Goal: Task Accomplishment & Management: Complete application form

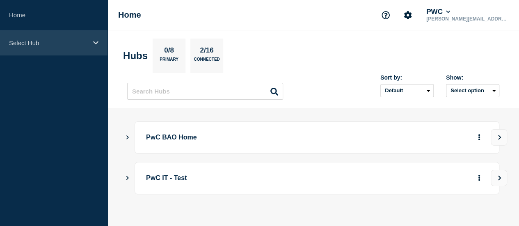
click at [56, 42] on p "Select Hub" at bounding box center [48, 42] width 79 height 7
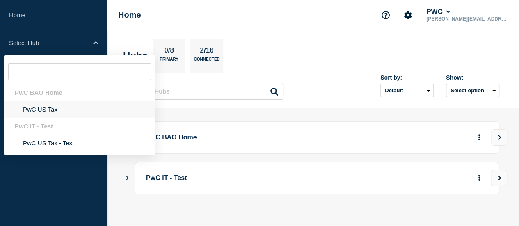
click at [42, 105] on li "PwC US Tax" at bounding box center [79, 109] width 151 height 17
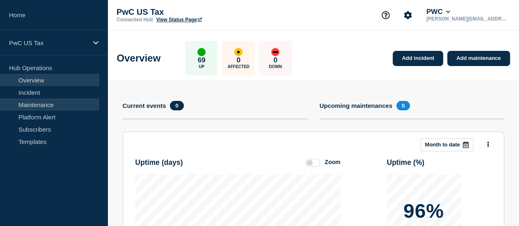
click at [38, 104] on link "Maintenance" at bounding box center [49, 105] width 99 height 12
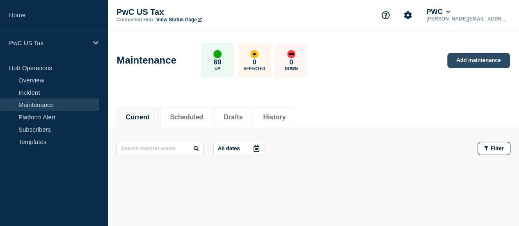
click at [468, 60] on link "Add maintenance" at bounding box center [478, 60] width 62 height 15
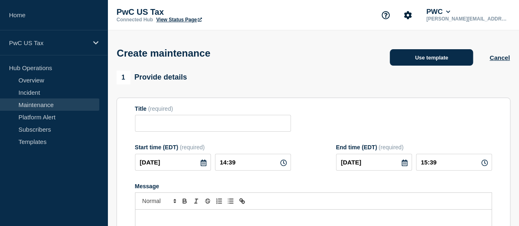
click at [436, 62] on button "Use template" at bounding box center [431, 57] width 83 height 16
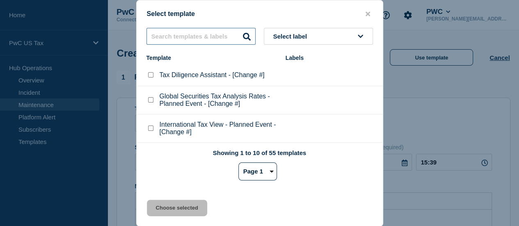
click at [180, 45] on input "text" at bounding box center [201, 36] width 109 height 17
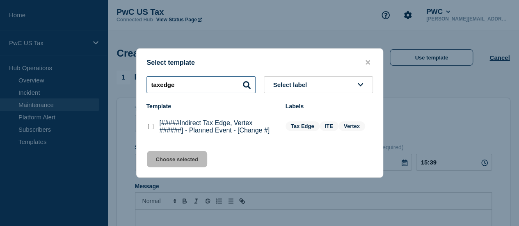
type input "taxedge"
click at [151, 127] on checkbox"] "[#####Indirect Tax Edge, Vertex ######] - Planned Event - [Change #] checkbox" at bounding box center [150, 126] width 5 height 5
checkbox checkbox"] "true"
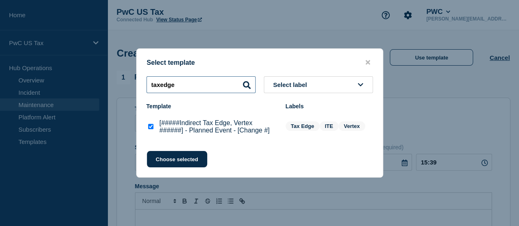
click at [163, 85] on input "taxedge" at bounding box center [201, 84] width 109 height 17
type input "taxedge"
click at [170, 164] on button "Choose selected" at bounding box center [177, 159] width 60 height 16
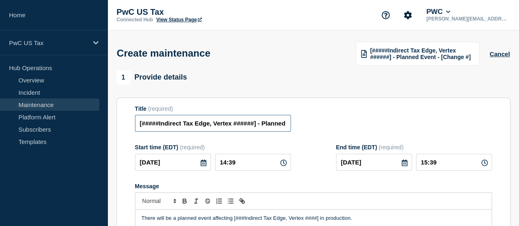
click at [165, 124] on input "[#####Indirect Tax Edge, Vertex ######] - Planned Event - [Change #]" at bounding box center [213, 123] width 156 height 17
click at [240, 127] on input "Indirect Tax Edge, Vertex ######] - Planned Event - [Change #]" at bounding box center [213, 123] width 156 height 17
click at [247, 126] on input "Indirect Tax Edge - Planned Event - [Change #]" at bounding box center [213, 123] width 156 height 17
click at [282, 127] on input "Indirect Tax Edge - Planned Event - [Change #]" at bounding box center [213, 123] width 156 height 17
paste input "CHG1548828"
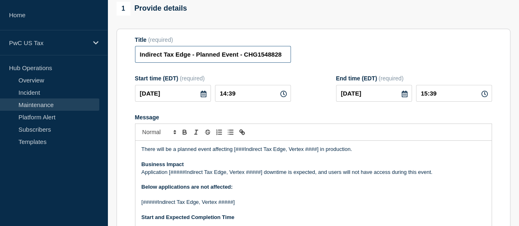
scroll to position [70, 0]
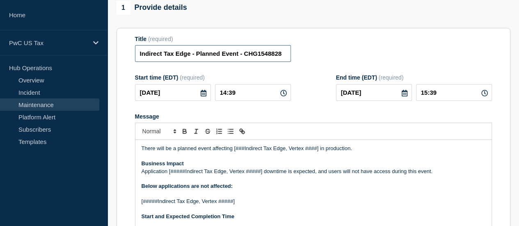
type input "Indirect Tax Edge - Planned Event - CHG1548828"
click at [280, 96] on icon at bounding box center [283, 93] width 7 height 7
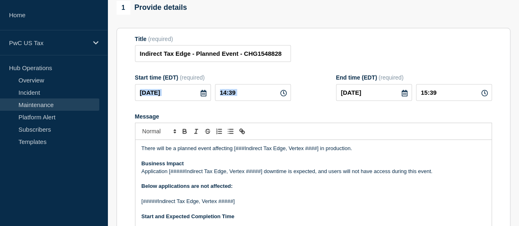
scroll to position [0, 0]
click at [261, 92] on input "14:39" at bounding box center [253, 92] width 76 height 17
click at [280, 96] on icon at bounding box center [283, 93] width 7 height 7
click at [231, 94] on input "14:39" at bounding box center [253, 92] width 76 height 17
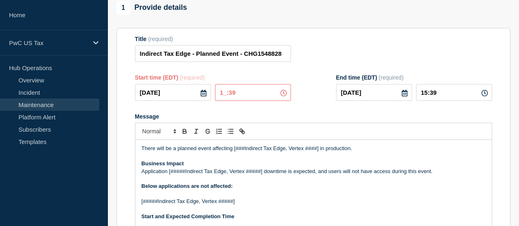
type input "17:39"
type input "18:39"
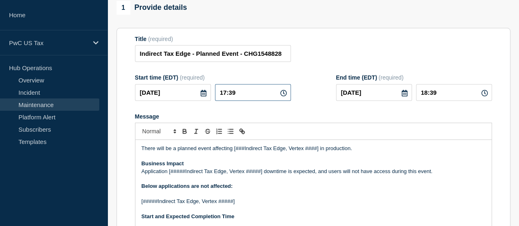
click at [245, 95] on input "17:39" at bounding box center [253, 92] width 76 height 17
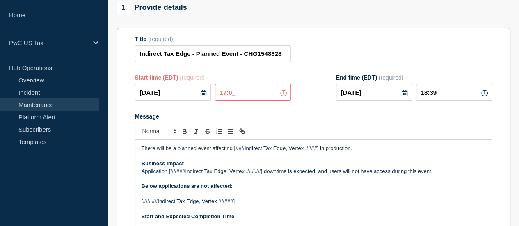
type input "17:00"
click at [383, 101] on input "[DATE]" at bounding box center [374, 92] width 76 height 17
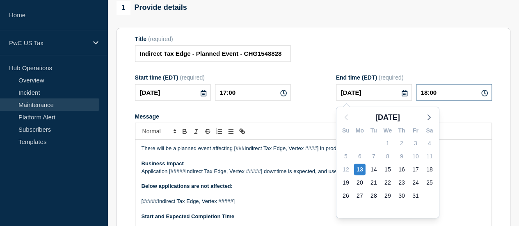
click at [430, 94] on input "18:00" at bounding box center [454, 92] width 76 height 17
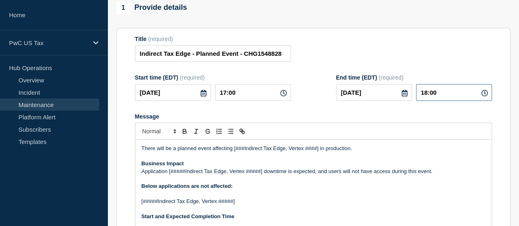
click at [432, 94] on input "18:00" at bounding box center [454, 92] width 76 height 17
type input "19:00"
click at [387, 50] on div "Title (required) Indirect Tax Edge - Planned Event - CHG1548828" at bounding box center [313, 49] width 357 height 27
click at [230, 94] on input "17:00" at bounding box center [253, 92] width 76 height 17
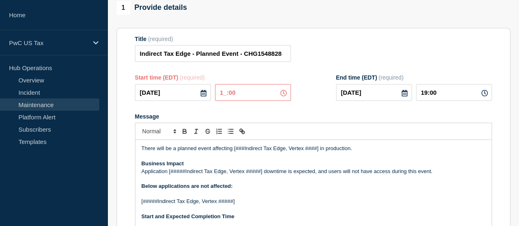
type input "19:00"
type input "21:00"
click at [348, 135] on div at bounding box center [313, 131] width 357 height 17
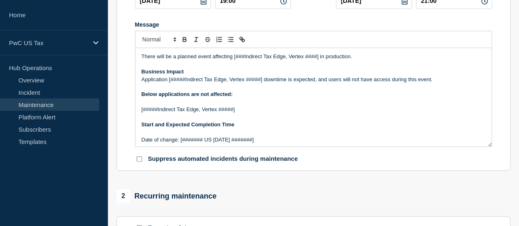
scroll to position [127, 0]
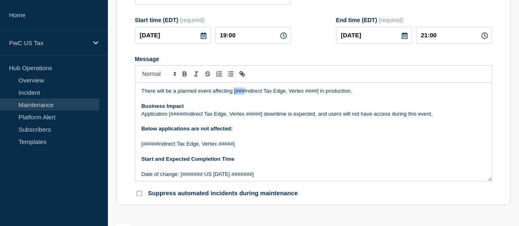
drag, startPoint x: 245, startPoint y: 94, endPoint x: 233, endPoint y: 92, distance: 11.6
click at [233, 92] on p "There will be a planned event affecting [###Indirect Tax Edge, Vertex ####] in …" at bounding box center [314, 90] width 344 height 7
click at [309, 93] on p "There will be a planned event affecting Indirect Tax Edge, Vertex ####] in prod…" at bounding box center [314, 90] width 344 height 7
drag, startPoint x: 185, startPoint y: 116, endPoint x: 170, endPoint y: 115, distance: 15.3
click at [170, 115] on p "Application [#####Indirect Tax Edge, Vertex #####] downtime is expected, and us…" at bounding box center [314, 113] width 344 height 7
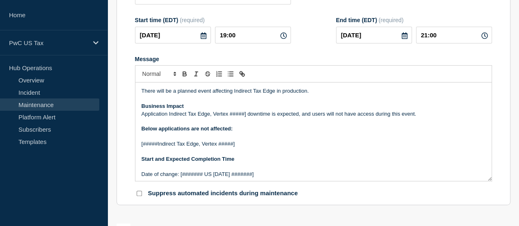
click at [231, 115] on p "Application Indirect Tax Edge, Vertex #####] downtime is expected, and users wi…" at bounding box center [314, 113] width 344 height 7
click at [229, 115] on p "Application Indirect Tax Edge, Vertex #####] downtime is expected, and users wi…" at bounding box center [314, 113] width 344 height 7
drag, startPoint x: 230, startPoint y: 115, endPoint x: 250, endPoint y: 115, distance: 20.5
click at [250, 115] on p "Application Indirect Tax Edge, Vertex #####] downtime is expected, and users wi…" at bounding box center [314, 113] width 344 height 7
drag, startPoint x: 157, startPoint y: 145, endPoint x: 133, endPoint y: 147, distance: 23.8
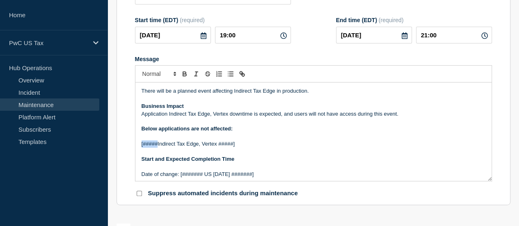
click at [133, 147] on section "Title (required) Indirect Tax Edge - Planned Event - CHG1548828 Start time (EDT…" at bounding box center [314, 87] width 394 height 235
click at [200, 147] on p "Indirect Tax Edge, Vertex #####]" at bounding box center [314, 143] width 344 height 7
drag, startPoint x: 202, startPoint y: 145, endPoint x: 223, endPoint y: 145, distance: 21.8
click at [223, 145] on p "Indirect Tax Edge, Vertex #####]" at bounding box center [314, 143] width 344 height 7
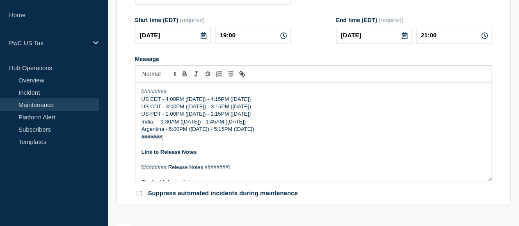
scroll to position [0, 0]
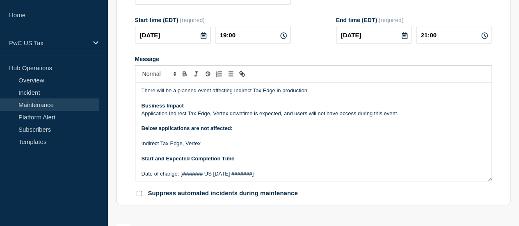
click at [203, 135] on p "Message" at bounding box center [314, 136] width 344 height 7
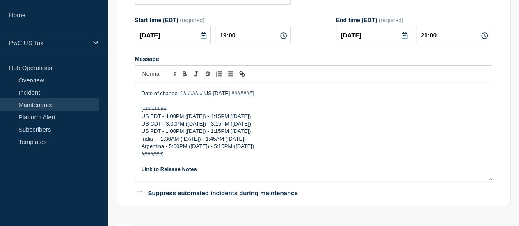
scroll to position [70, 0]
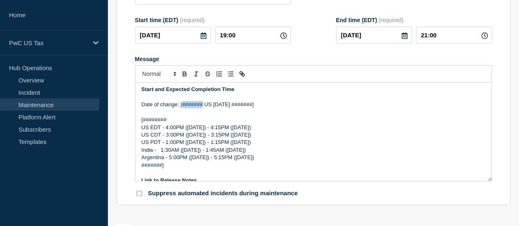
drag, startPoint x: 203, startPoint y: 106, endPoint x: 181, endPoint y: 106, distance: 21.3
click at [181, 106] on p "Date of change: [####### US [DATE] #######]" at bounding box center [314, 104] width 344 height 7
click at [196, 108] on p "Date of change: US [DATE] #######]" at bounding box center [314, 104] width 344 height 7
click at [197, 106] on p "Date of change: US [DATE] #######]" at bounding box center [314, 104] width 344 height 7
click at [219, 106] on p "Date of change: US [DATE] #######]" at bounding box center [314, 104] width 344 height 7
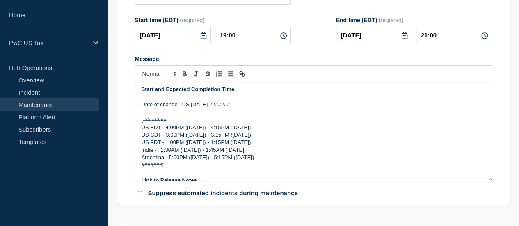
click at [223, 106] on p "Date of change: US [DATE] #######]" at bounding box center [314, 104] width 344 height 7
click at [167, 127] on p "US EDT - 4:00PM ([DATE]) - 4:15PM ([DATE])" at bounding box center [314, 127] width 344 height 7
click at [193, 128] on p "US EDT - 7:00PM ([DATE]) - 4:15PM ([DATE])" at bounding box center [314, 127] width 344 height 7
click at [240, 129] on p "US EDT - 7:00PM ([DATE]) - 4:15PM ([DATE])" at bounding box center [314, 127] width 344 height 7
click at [215, 127] on p "US EDT - 7:00PM ([DATE]) - 4:15PM ([DATE])" at bounding box center [314, 127] width 344 height 7
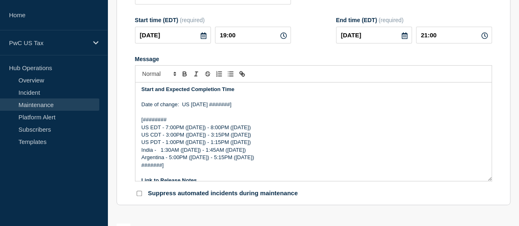
click at [213, 126] on p "US EDT - 7:00PM ([DATE]) - 8:00PM ([DATE])" at bounding box center [314, 127] width 344 height 7
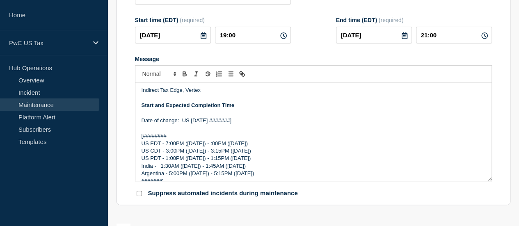
scroll to position [53, 0]
click at [169, 153] on p "US CDT - 3:00PM ([DATE]) - 3:15PM ([DATE])" at bounding box center [314, 151] width 344 height 7
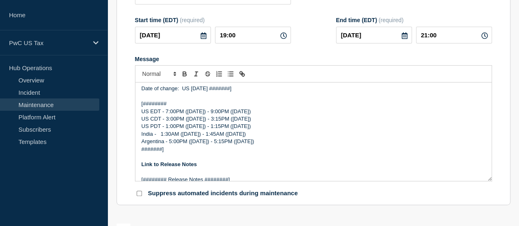
click at [172, 143] on p "Argentina - 5:00PM ([DATE]) - 5:15PM ([DATE])" at bounding box center [314, 141] width 344 height 7
click at [221, 143] on p "Argentina - 8:00PM ([DATE]) - 5:15PM ([DATE])" at bounding box center [314, 141] width 344 height 7
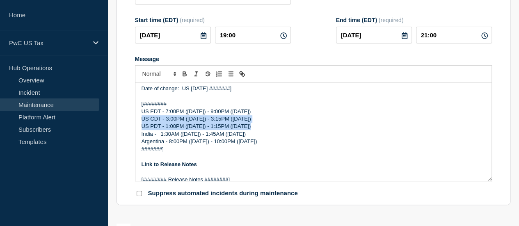
drag, startPoint x: 251, startPoint y: 126, endPoint x: 141, endPoint y: 120, distance: 110.6
click at [141, 120] on div "There will be a planned event affecting Indirect Tax Edge in production. Busine…" at bounding box center [313, 132] width 356 height 99
click at [202, 127] on p "US PDT - 1:00PM ([DATE]) - 1:15PM ([DATE])" at bounding box center [314, 126] width 344 height 7
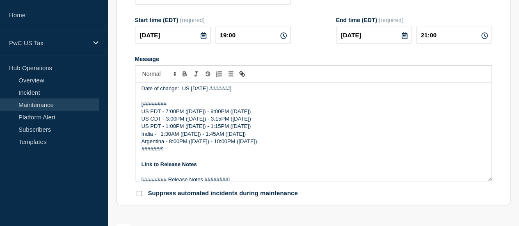
click at [167, 120] on p "US CDT - 3:00PM ([DATE]) - 3:15PM ([DATE])" at bounding box center [314, 118] width 344 height 7
click at [212, 119] on p "US CDT - 6:00PM ([DATE]) - 3:15PM ([DATE])" at bounding box center [314, 118] width 344 height 7
click at [217, 121] on p "US CDT - 6:00PM ([DATE]) - 8:15PM ([DATE])" at bounding box center [314, 118] width 344 height 7
click at [164, 136] on p "India - 1:30AM ([DATE]) - 1:45AM ([DATE])" at bounding box center [314, 134] width 344 height 7
click at [167, 128] on p "US PDT - 1:00PM ([DATE]) - 1:15PM ([DATE])" at bounding box center [314, 126] width 344 height 7
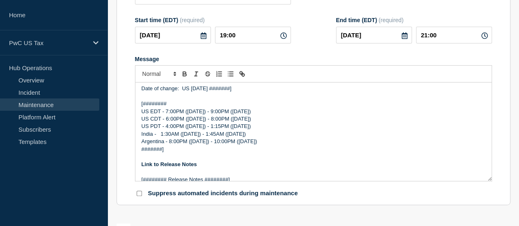
click at [211, 128] on p "US PDT - 4:00PM ([DATE]) - 1:15PM ([DATE])" at bounding box center [314, 126] width 344 height 7
click at [218, 127] on p "US PDT - 4:00PM ([DATE]) - 6:15PM ([DATE])" at bounding box center [314, 126] width 344 height 7
click at [163, 134] on p "India - 1:30AM ([DATE]) - 1:45AM ([DATE])" at bounding box center [314, 134] width 344 height 7
click at [213, 135] on p "India - 4:30AM ([DATE]) - 1:45AM ([DATE])" at bounding box center [314, 134] width 344 height 7
click at [194, 119] on p "US CDT - 6:00PM ([DATE]) - 8:00PM ([DATE])" at bounding box center [314, 118] width 344 height 7
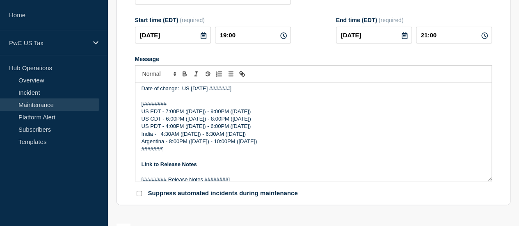
click at [241, 119] on p "US CDT - 6:00PM ([DATE]) - 8:00PM ([DATE])" at bounding box center [314, 118] width 344 height 7
click at [193, 129] on p "US PDT - 4:00PM ([DATE]) - 6:00PM ([DATE])" at bounding box center [314, 126] width 344 height 7
click at [241, 127] on p "US PDT - 4:00PM ([DATE]) - 6:00PM ([DATE])" at bounding box center [314, 126] width 344 height 7
click at [195, 136] on p "India - 4:30AM ([DATE]) - 6:30AM ([DATE])" at bounding box center [314, 134] width 344 height 7
click at [245, 135] on p "India - 4:30AM ([DATE]) - 6:30AM ([DATE])" at bounding box center [314, 134] width 344 height 7
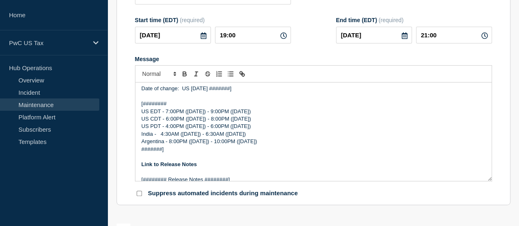
click at [197, 144] on p "Argentina - 8:00PM ([DATE]) - 10:00PM ([DATE])" at bounding box center [314, 141] width 344 height 7
click at [246, 144] on p "Argentina - 8:00PM ([DATE]) - 10:00PM ([DATE])" at bounding box center [314, 141] width 344 height 7
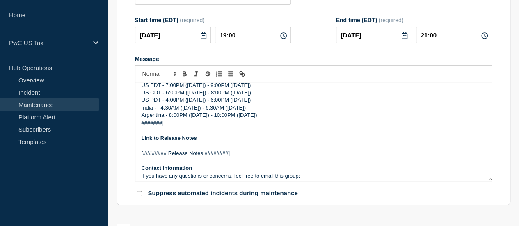
scroll to position [122, 0]
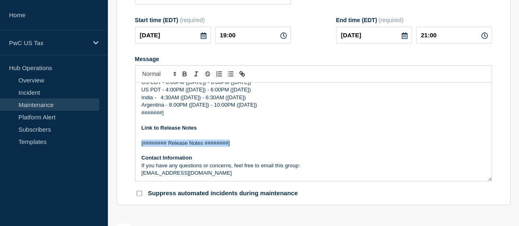
drag, startPoint x: 234, startPoint y: 143, endPoint x: 138, endPoint y: 144, distance: 95.6
click at [138, 144] on div "There will be a planned event affecting Indirect Tax Edge in production. Busine…" at bounding box center [313, 132] width 356 height 99
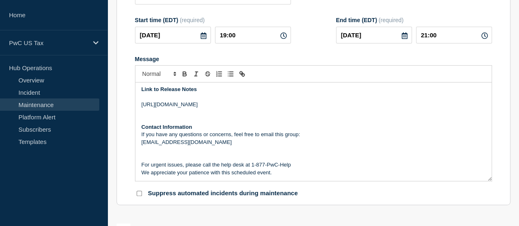
scroll to position [135, 0]
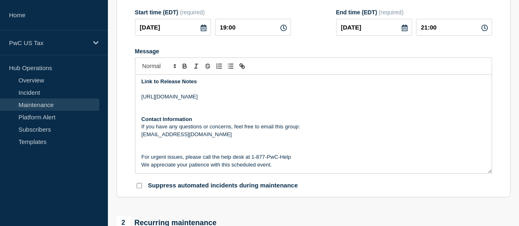
click at [139, 188] on input "Suppress automated incidents during maintenance" at bounding box center [139, 185] width 5 height 5
checkbox input "true"
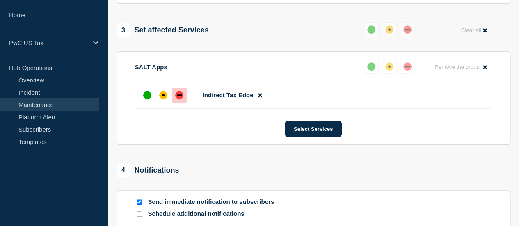
scroll to position [456, 0]
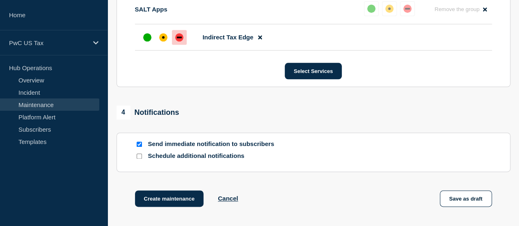
click at [137, 157] on input "Schedule additional notifications" at bounding box center [139, 156] width 5 height 5
checkbox input "true"
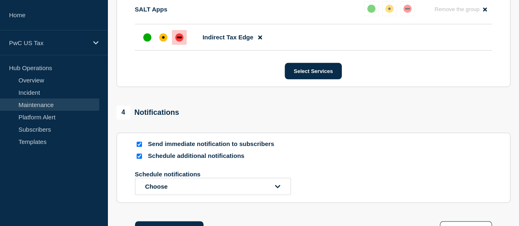
scroll to position [513, 0]
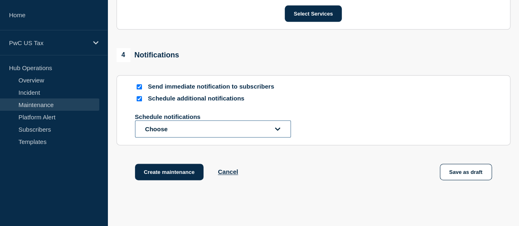
click at [186, 130] on button "Choose" at bounding box center [213, 128] width 156 height 17
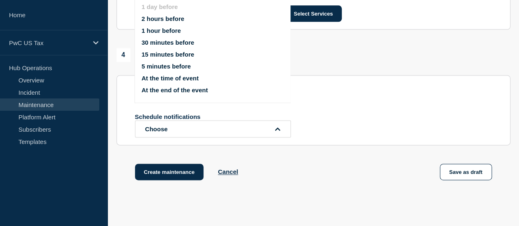
scroll to position [449, 0]
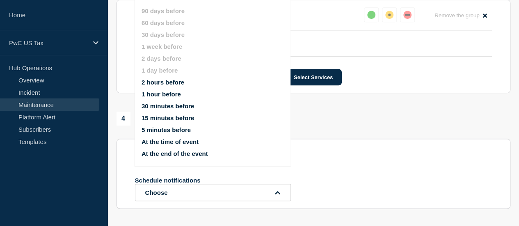
click at [154, 96] on button "1 hour before" at bounding box center [161, 94] width 39 height 7
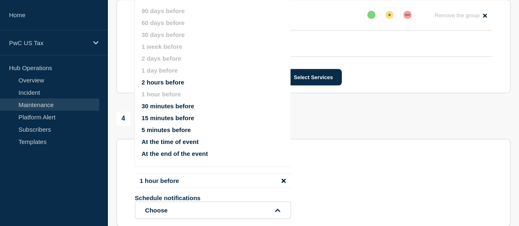
click at [159, 144] on button "At the time of event" at bounding box center [170, 141] width 57 height 7
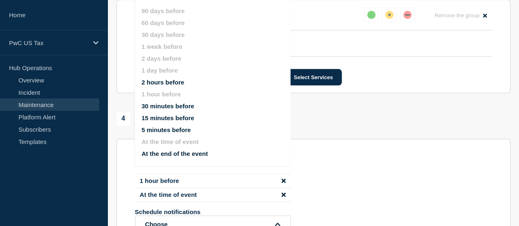
click at [351, 161] on div "Schedule additional notifications" at bounding box center [313, 162] width 357 height 8
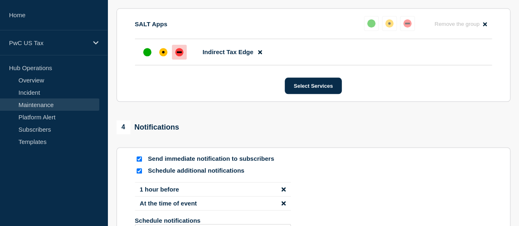
scroll to position [594, 0]
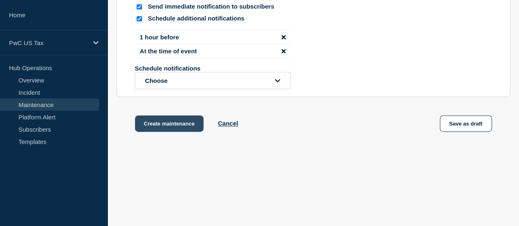
click at [157, 125] on button "Create maintenance" at bounding box center [169, 123] width 69 height 16
